Goal: Task Accomplishment & Management: Use online tool/utility

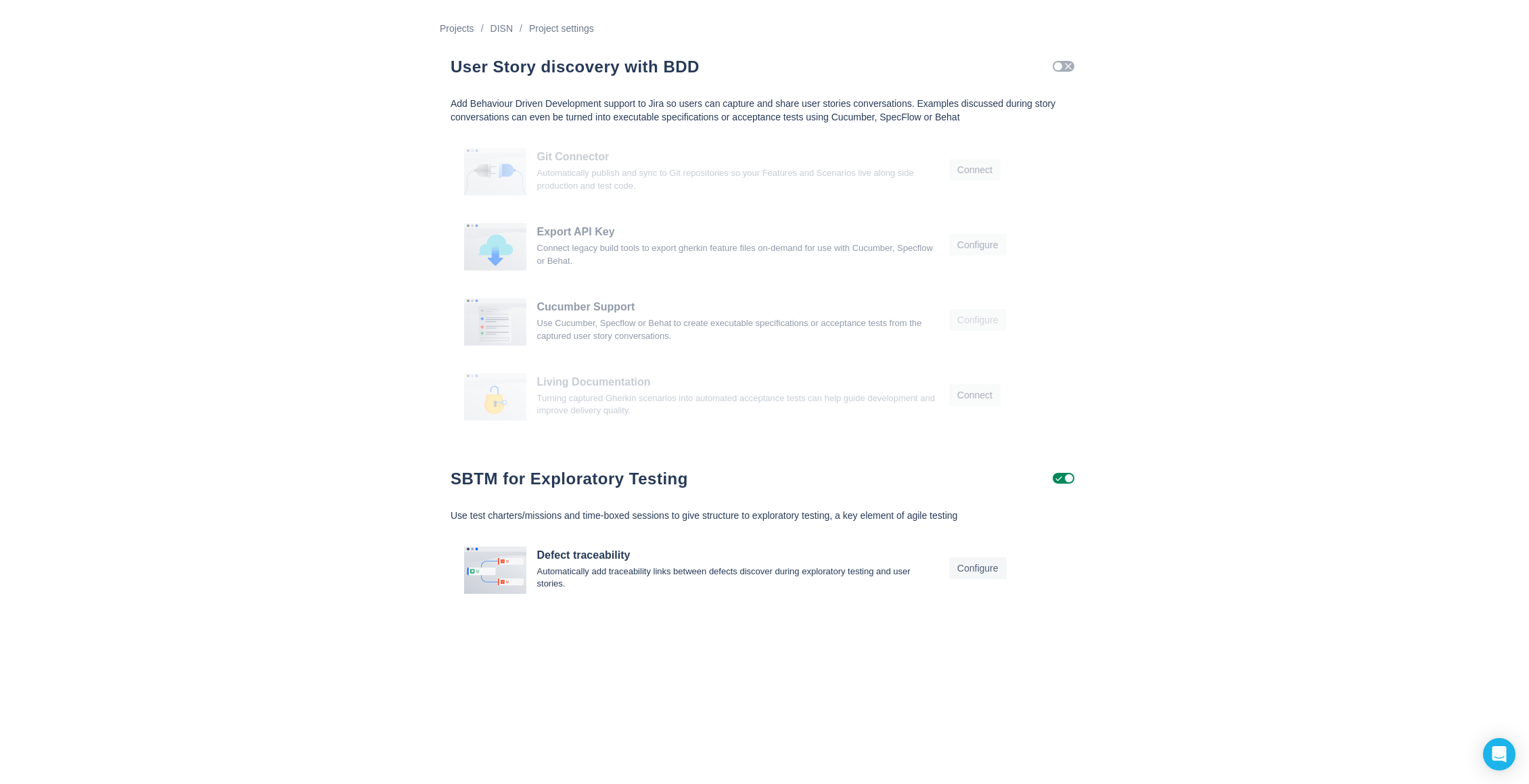
click at [1069, 65] on span "Check" at bounding box center [1068, 66] width 11 height 11
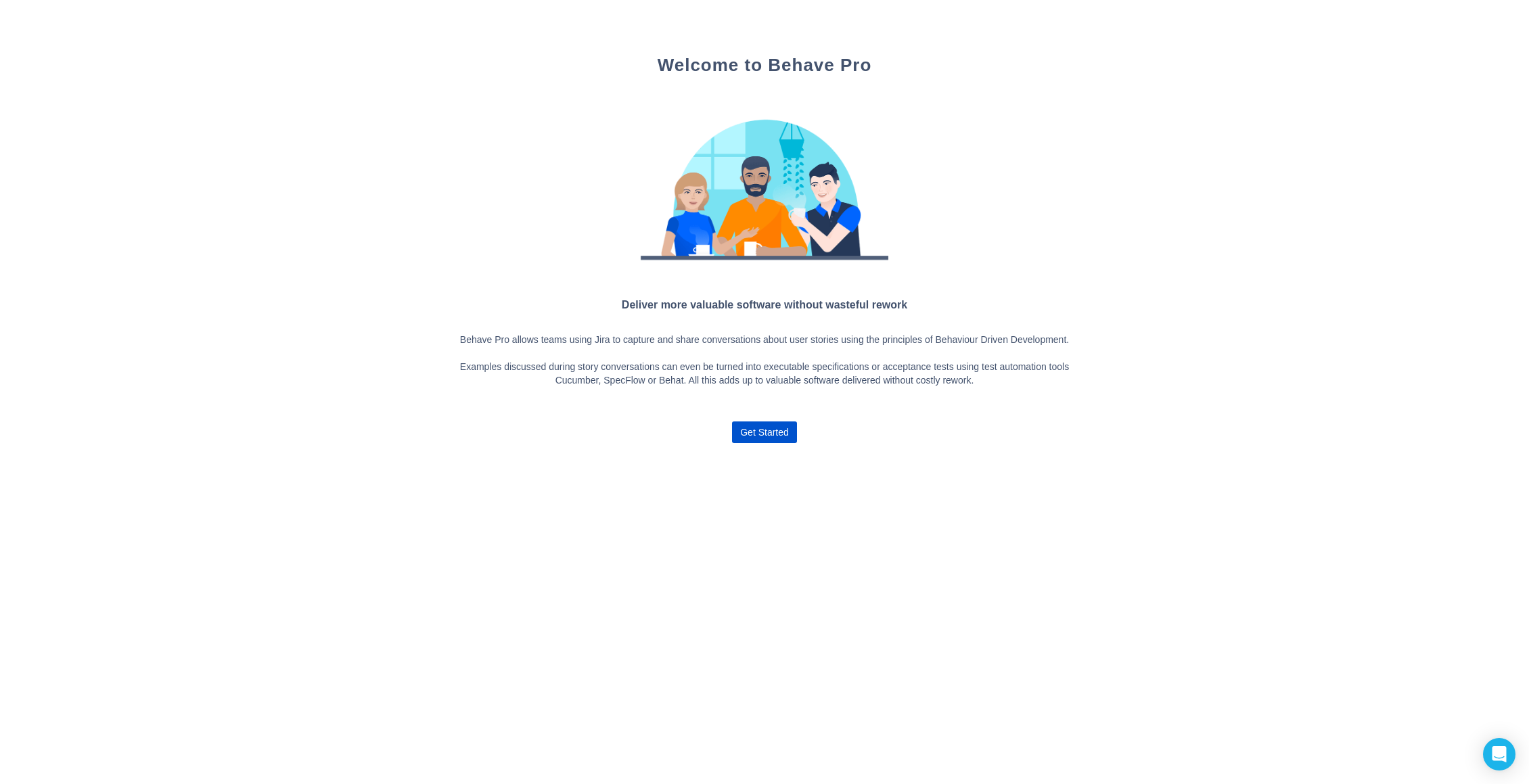
click at [755, 457] on div "Deliver more valuable software without wasteful rework Behave Pro allows teams …" at bounding box center [764, 380] width 628 height 169
click at [762, 440] on span "Get Started" at bounding box center [764, 432] width 48 height 22
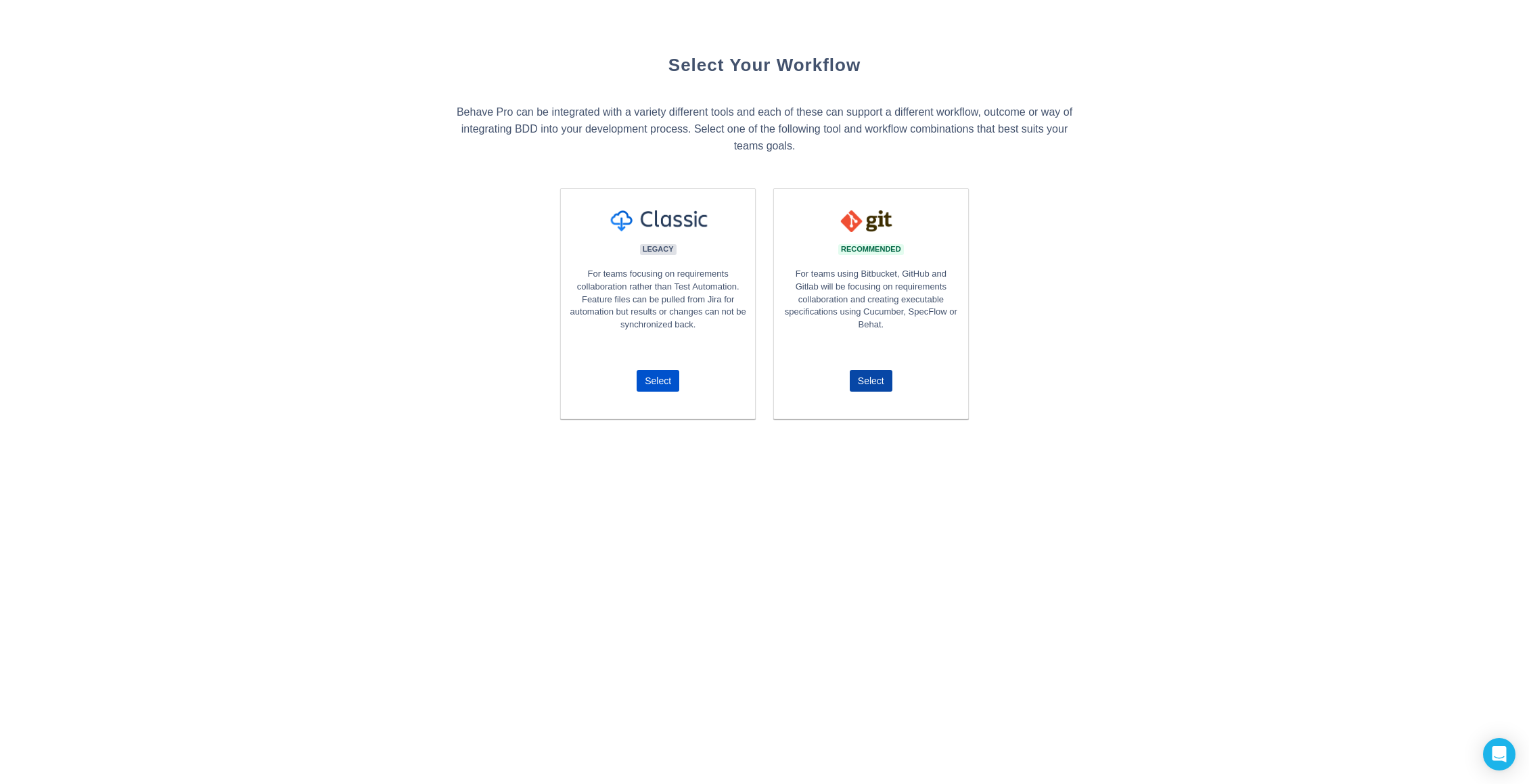
click at [875, 381] on span "Select" at bounding box center [871, 380] width 27 height 22
click at [873, 383] on span "Select" at bounding box center [871, 380] width 27 height 22
click at [666, 376] on span "Select" at bounding box center [658, 380] width 27 height 22
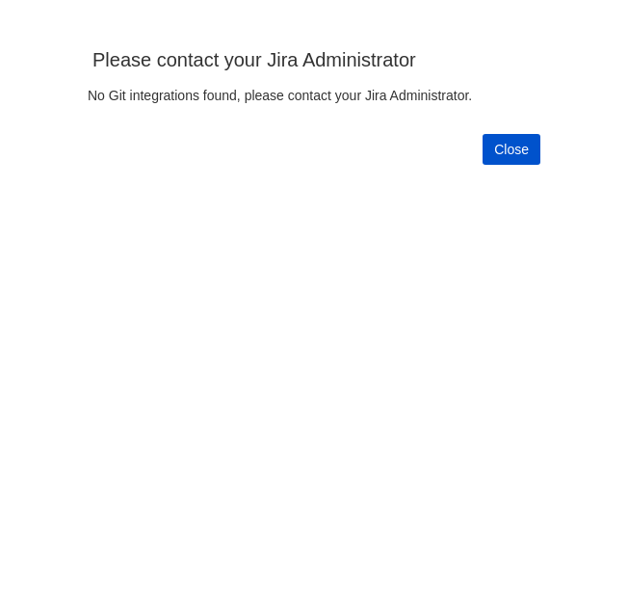
scroll to position [584, 600]
click at [526, 153] on span "Close" at bounding box center [511, 149] width 35 height 31
click at [488, 153] on button "Close" at bounding box center [512, 149] width 58 height 31
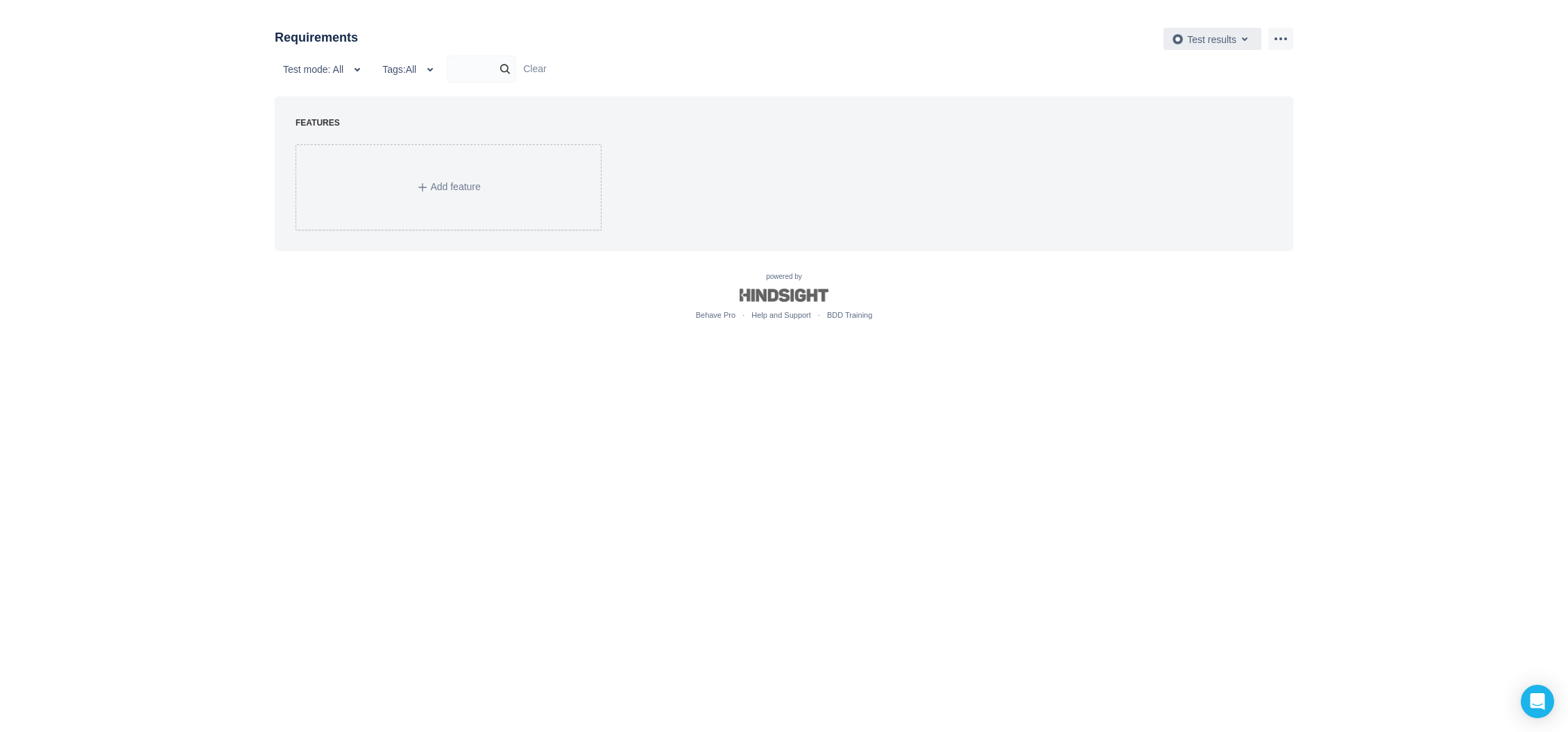
click at [1222, 35] on span "Test results" at bounding box center [1212, 38] width 49 height 11
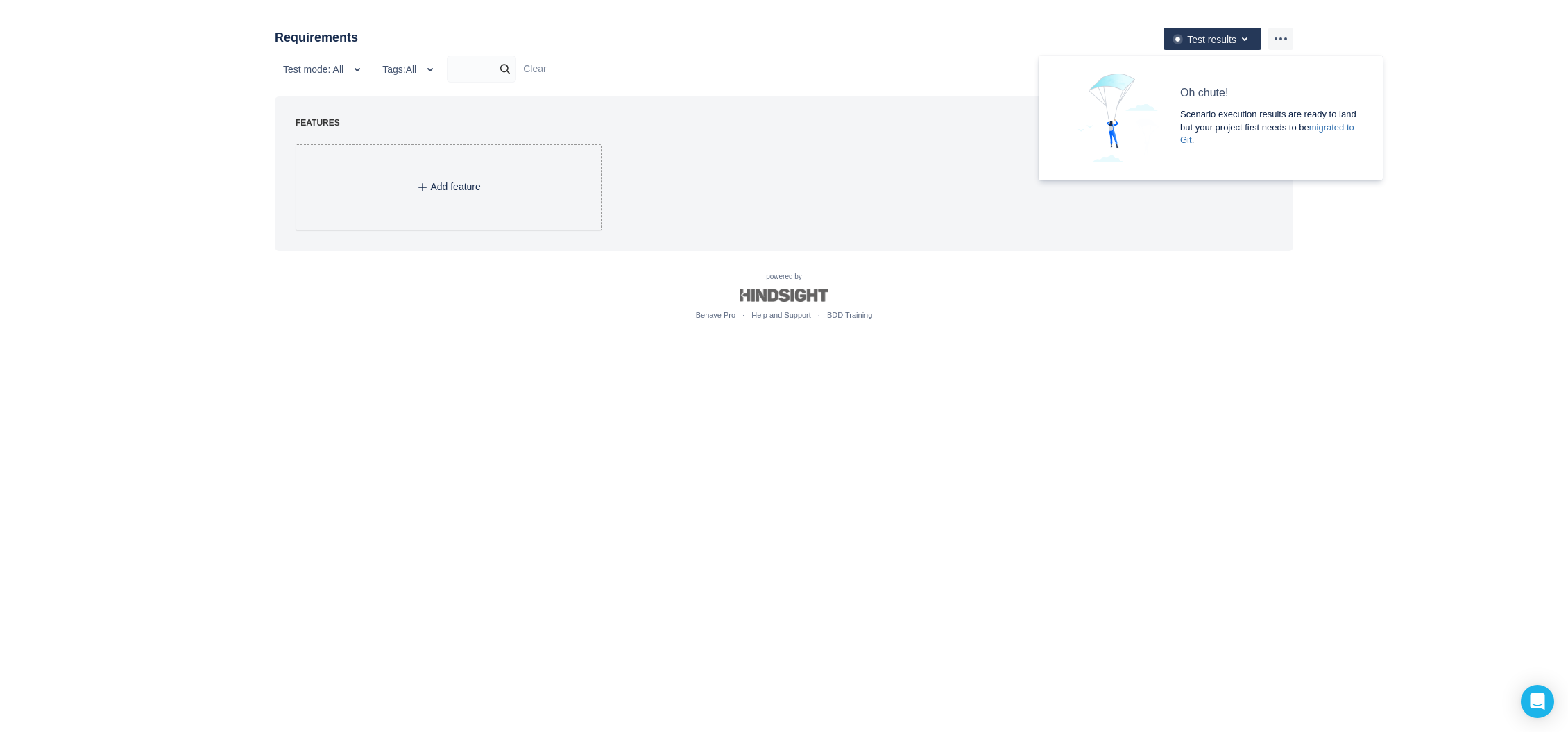
click at [438, 194] on span "Add feature" at bounding box center [449, 187] width 305 height 14
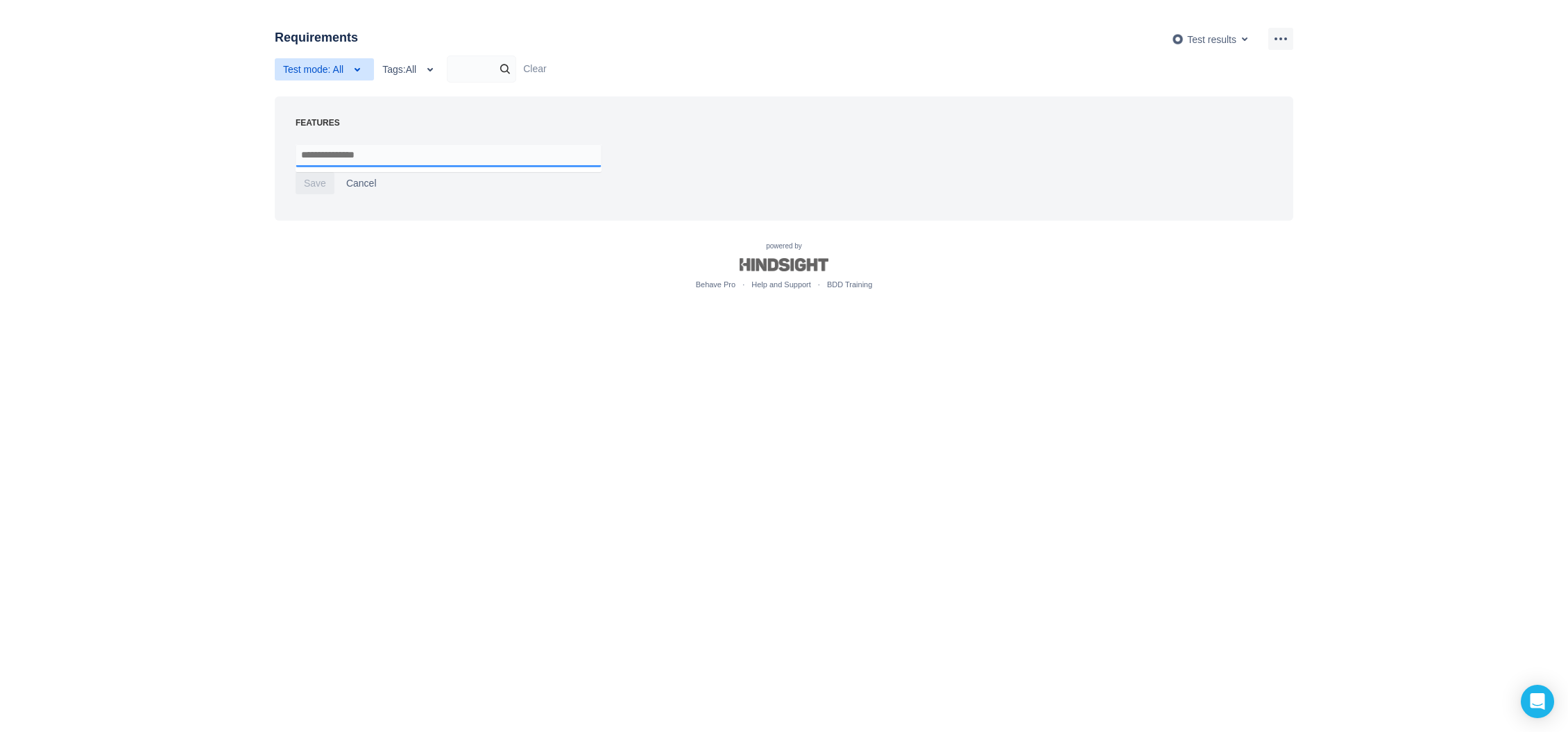
click at [338, 68] on span "Test mode: All" at bounding box center [313, 69] width 60 height 22
click at [324, 143] on span "Manual" at bounding box center [318, 130] width 86 height 28
click at [256, 397] on body "Requirements Test results Test mode: Manual Automated Manual All Tags: All Clea…" at bounding box center [784, 366] width 1568 height 732
click at [348, 81] on ul "Test mode: Manual Tags: All Clear" at bounding box center [784, 69] width 1019 height 27
click at [353, 65] on span "Test mode: Manual" at bounding box center [324, 69] width 82 height 22
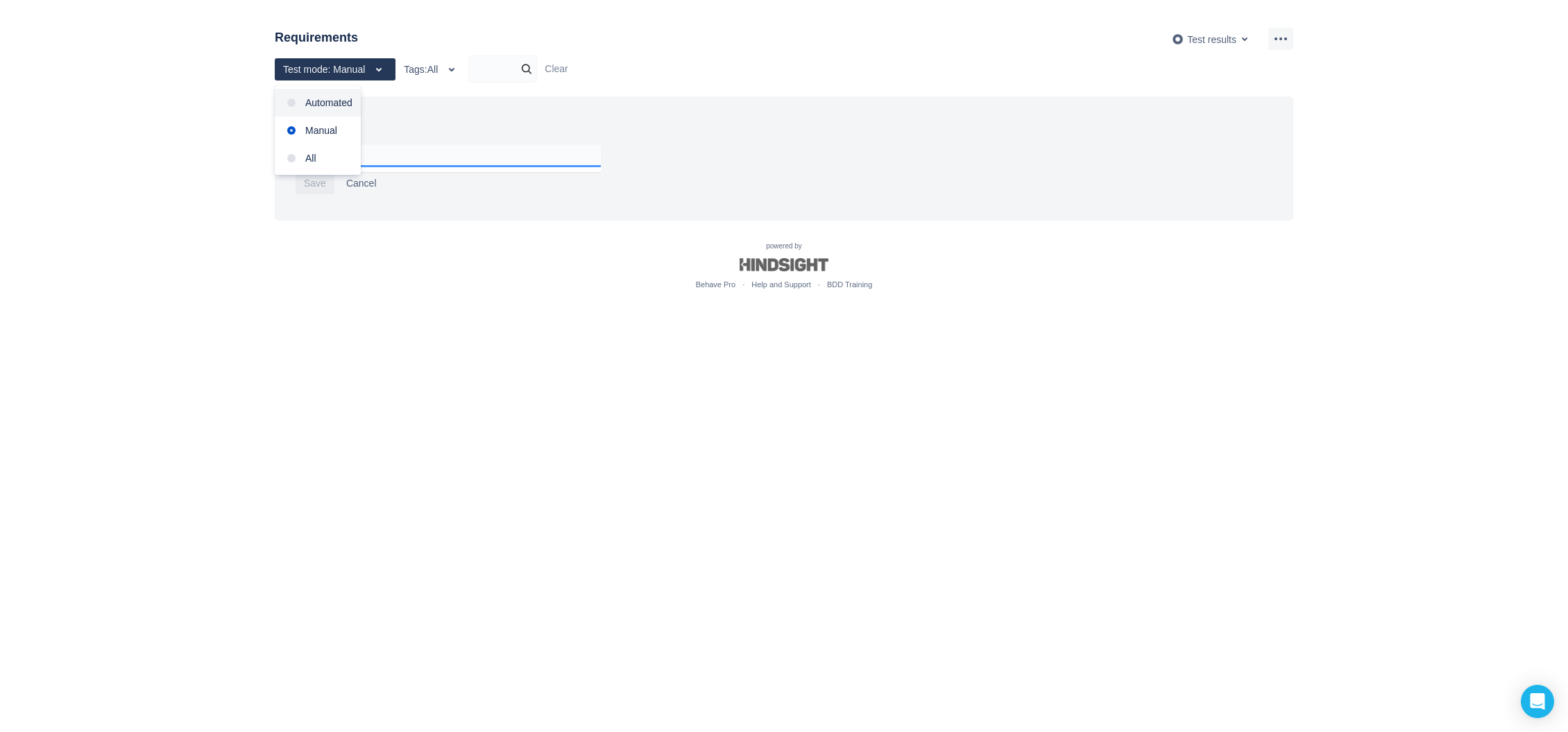
click at [330, 108] on span "Automated" at bounding box center [329, 103] width 48 height 12
click at [310, 153] on span "All" at bounding box center [329, 158] width 48 height 12
click at [271, 369] on body "Requirements Test results Test mode: All Automated Manual All Tags: All Clear F…" at bounding box center [784, 366] width 1568 height 732
click at [1276, 35] on span "more" at bounding box center [1281, 38] width 17 height 17
